Goal: Task Accomplishment & Management: Manage account settings

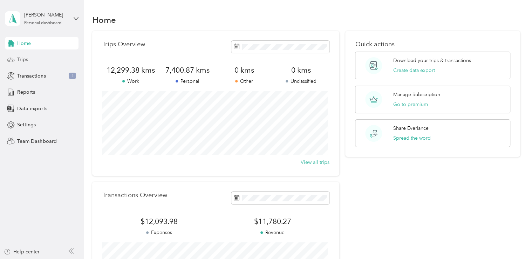
click at [26, 59] on span "Trips" at bounding box center [22, 59] width 11 height 7
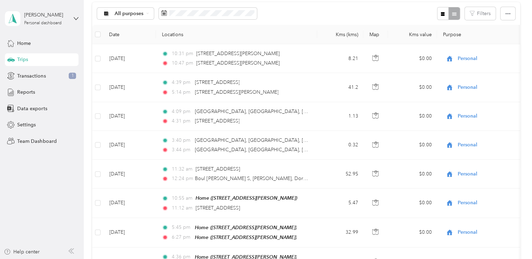
scroll to position [92, 0]
